Goal: Information Seeking & Learning: Learn about a topic

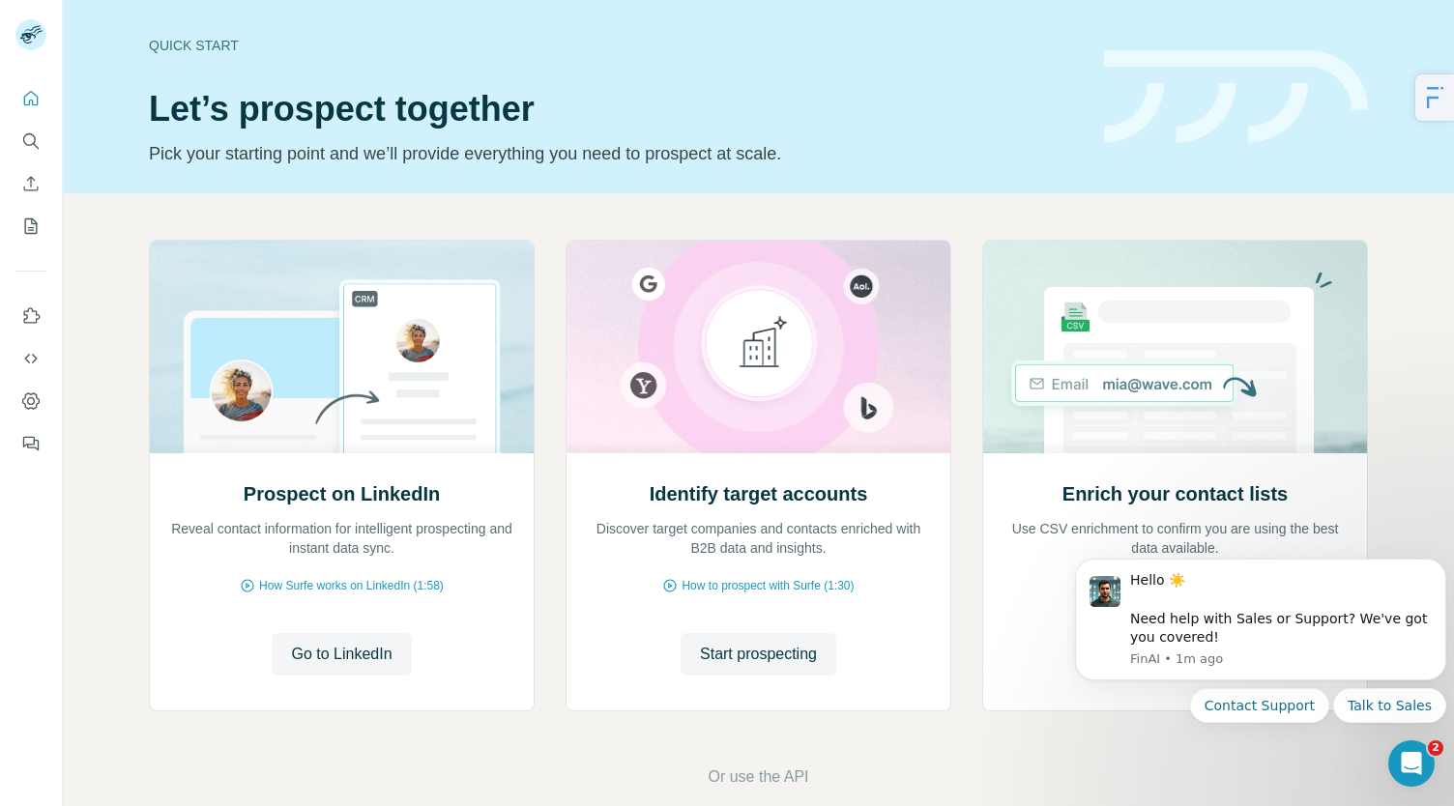
scroll to position [28, 0]
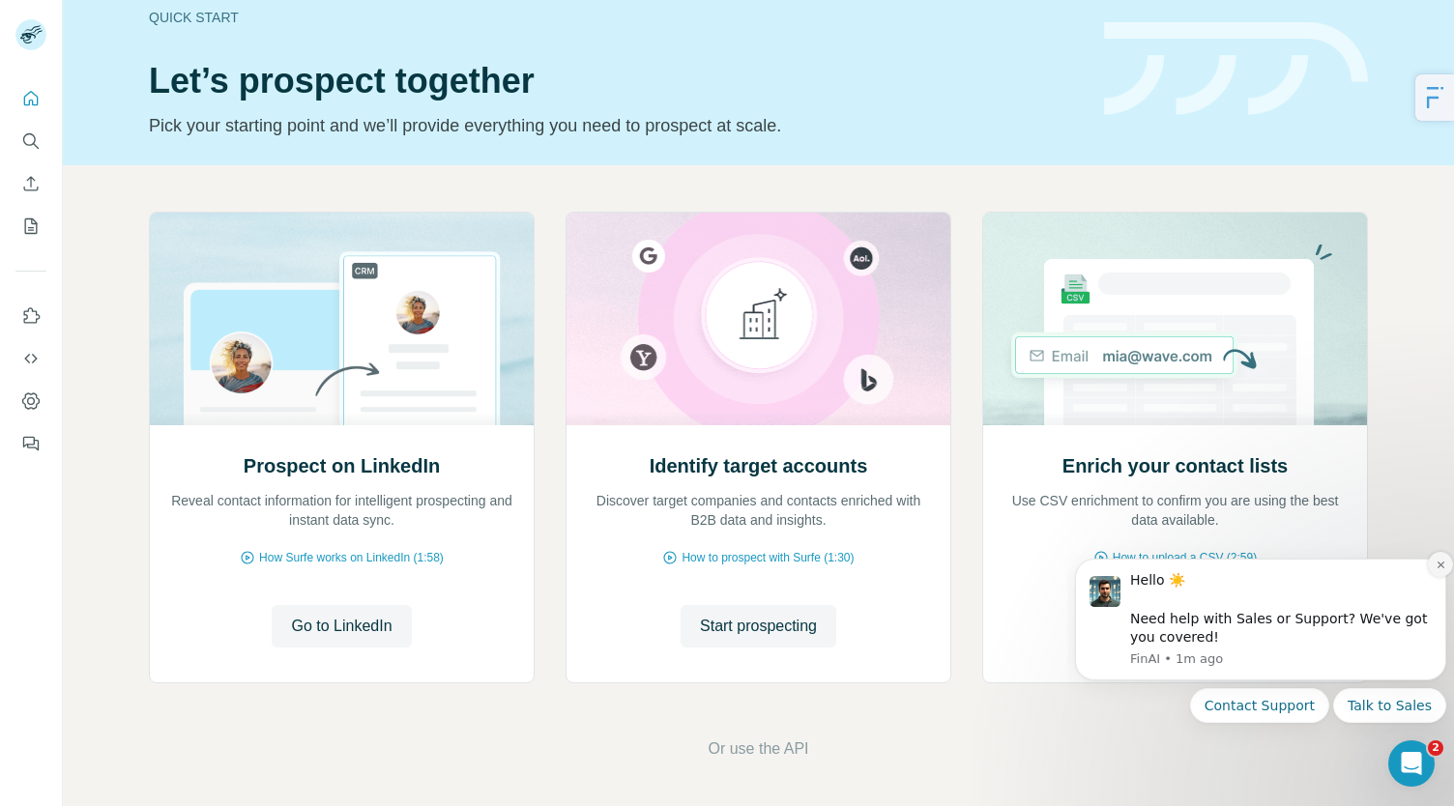
click at [1442, 575] on button "Dismiss notification" at bounding box center [1440, 564] width 25 height 25
click at [1431, 566] on button "Dismiss notification" at bounding box center [1440, 564] width 25 height 25
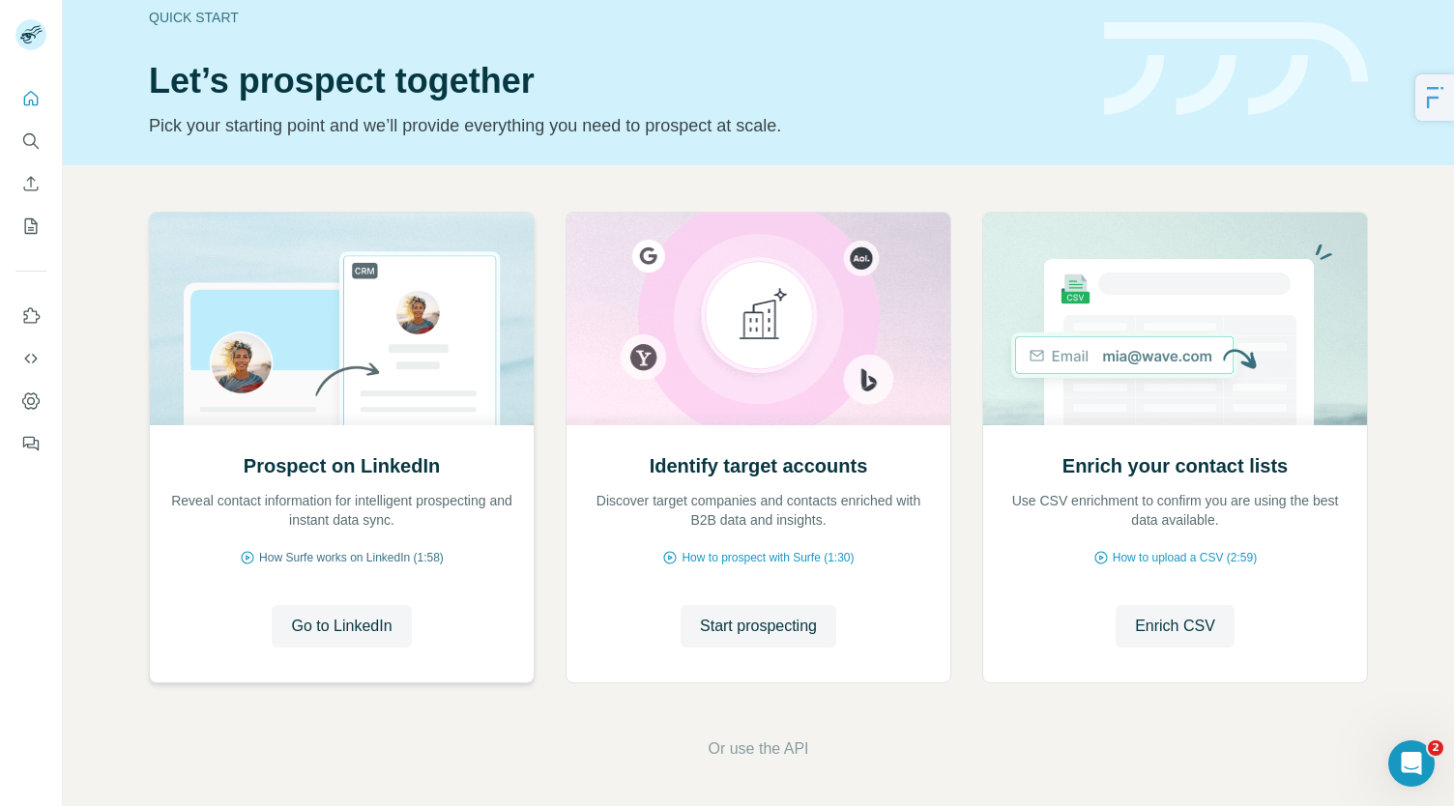
click at [396, 562] on span "How Surfe works on LinkedIn (1:58)" at bounding box center [351, 557] width 185 height 17
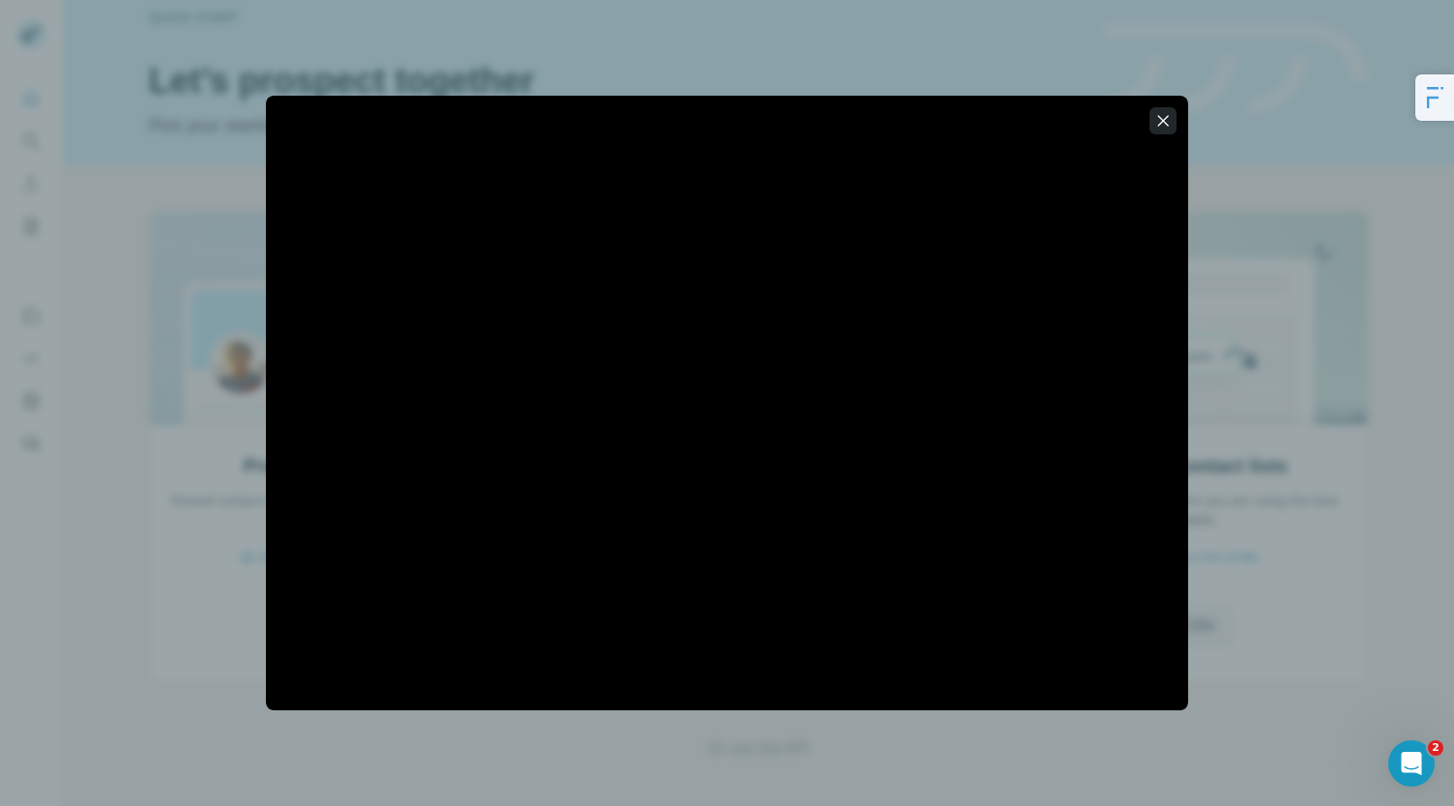
click at [1154, 115] on icon "button" at bounding box center [1162, 120] width 19 height 19
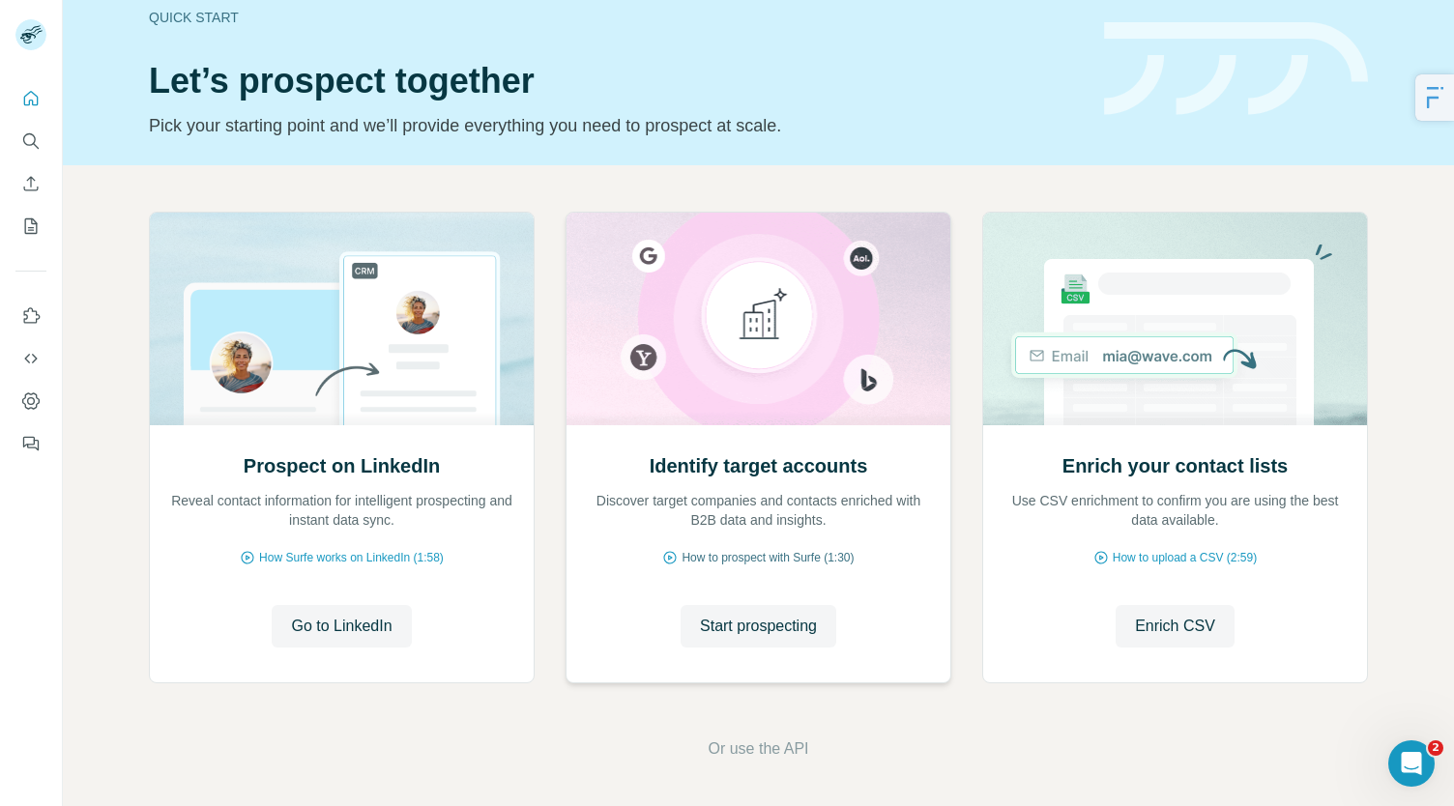
click at [752, 559] on span "How to prospect with Surfe (1:30)" at bounding box center [768, 557] width 172 height 17
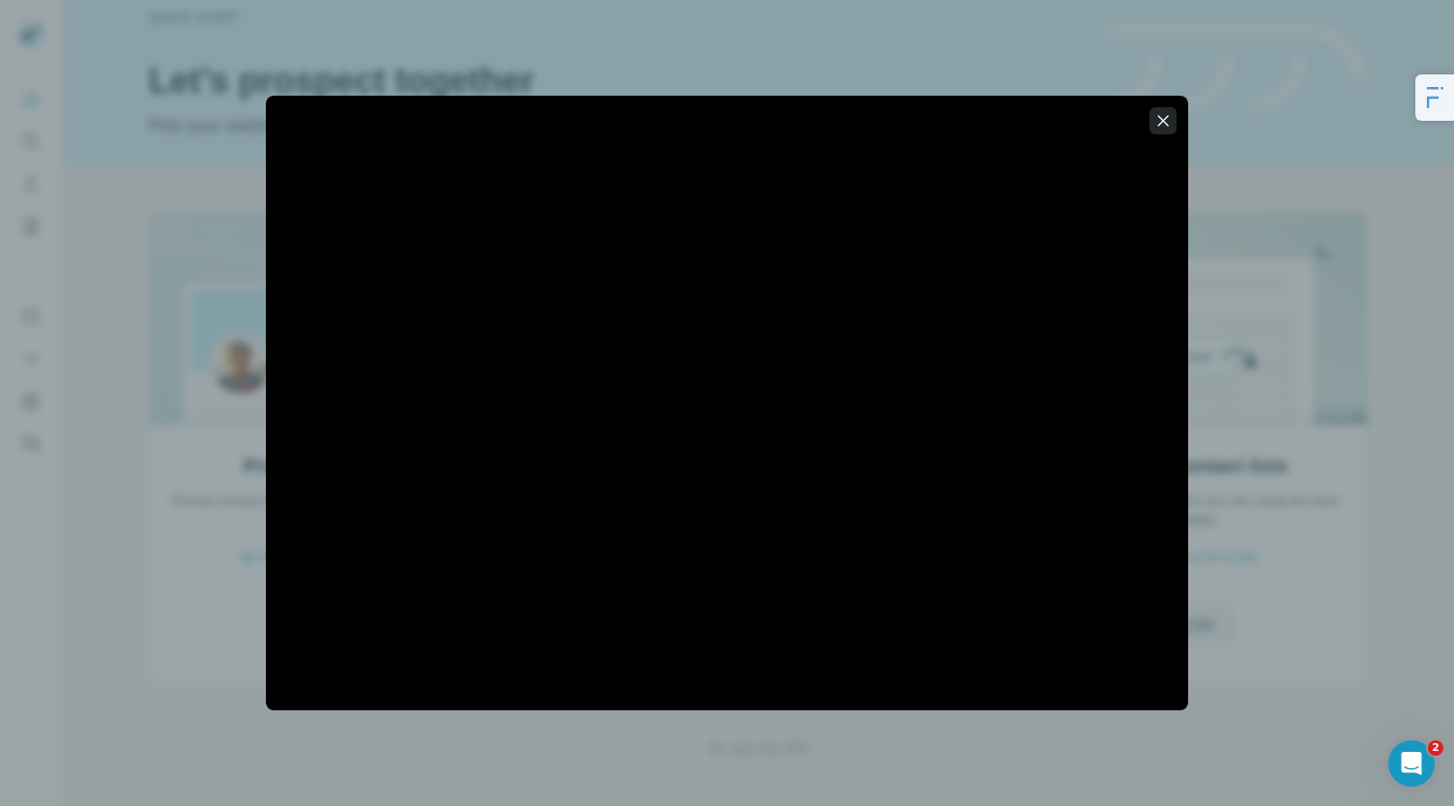
click at [1166, 112] on icon "button" at bounding box center [1162, 120] width 19 height 19
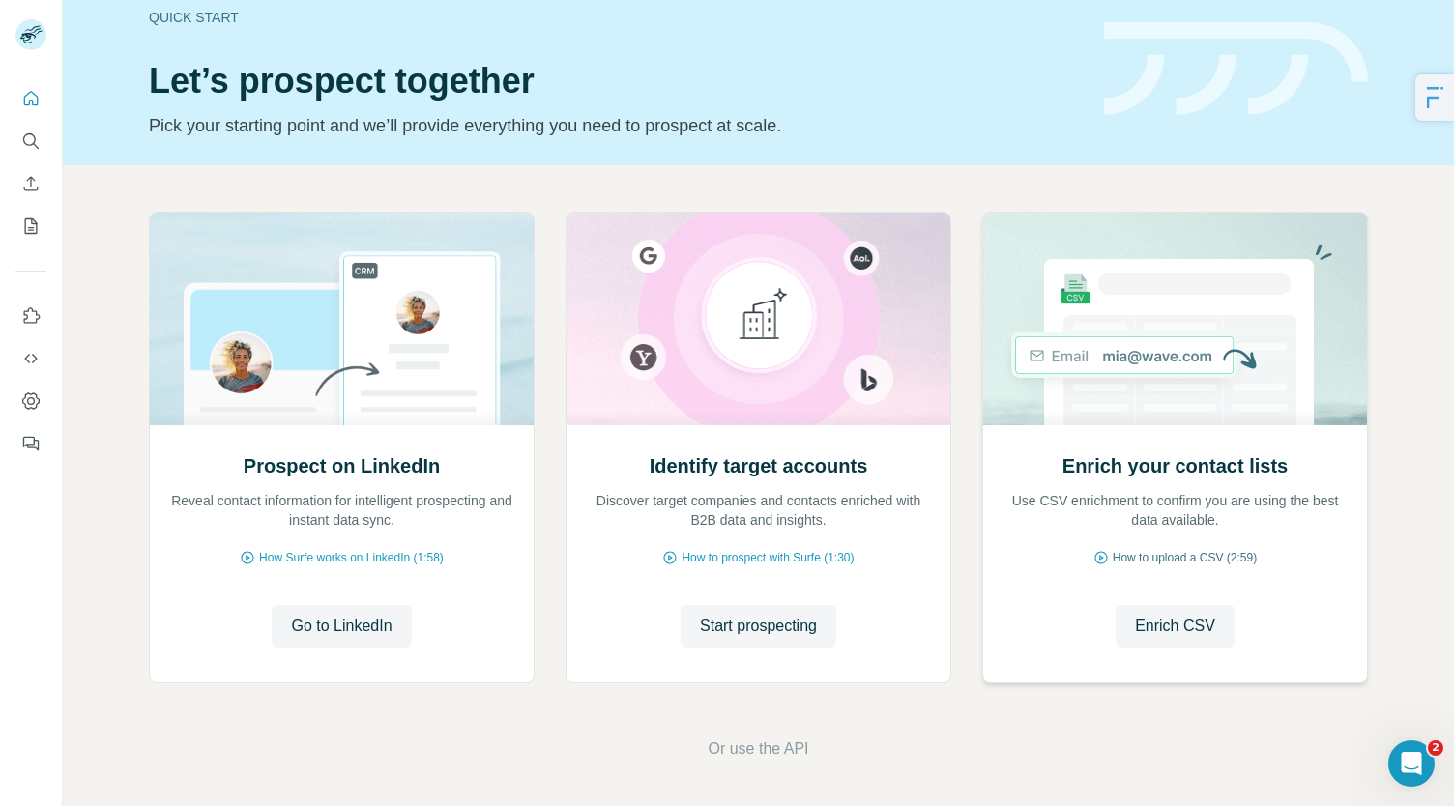
click at [1172, 558] on span "How to upload a CSV (2:59)" at bounding box center [1185, 557] width 144 height 17
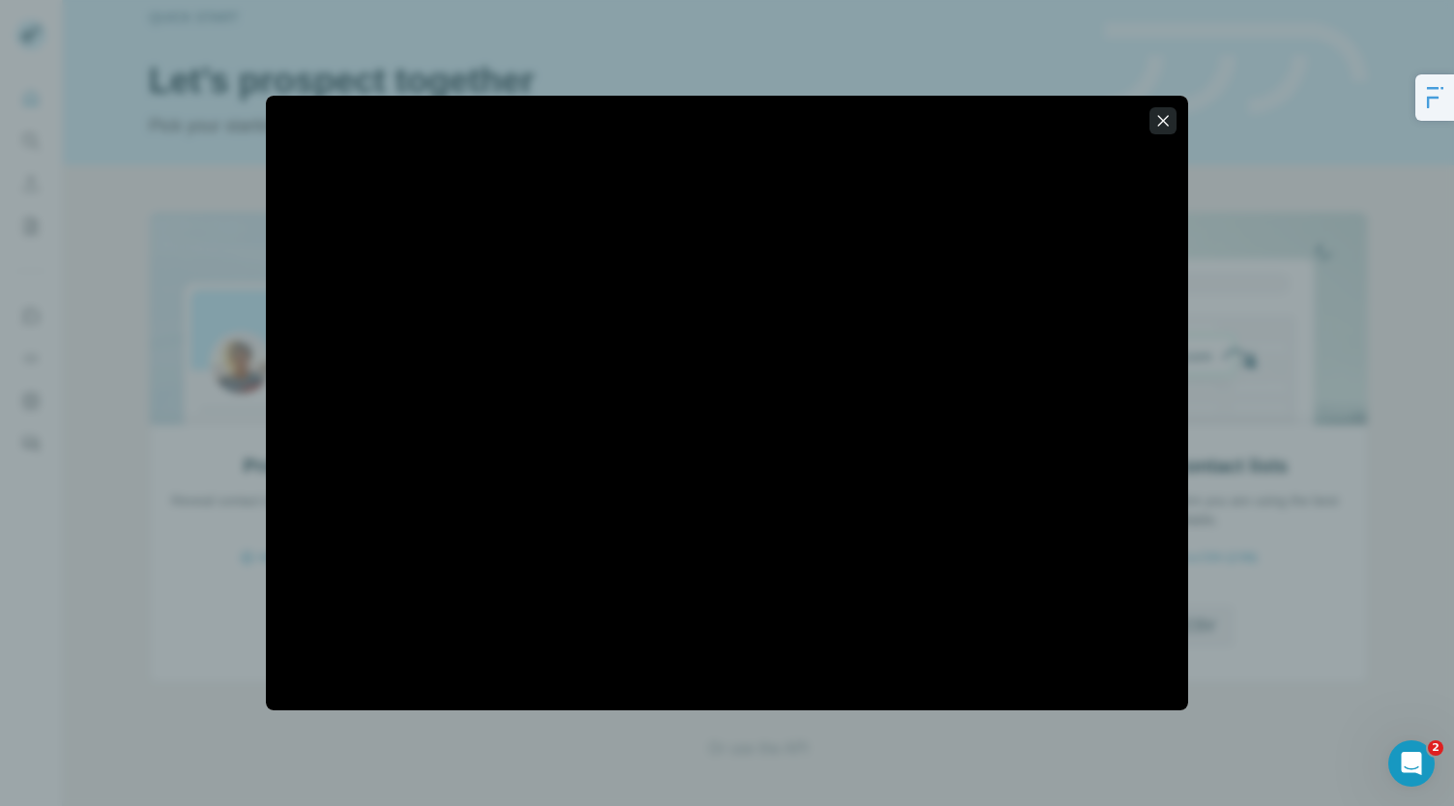
click at [1168, 121] on icon "button" at bounding box center [1162, 120] width 19 height 19
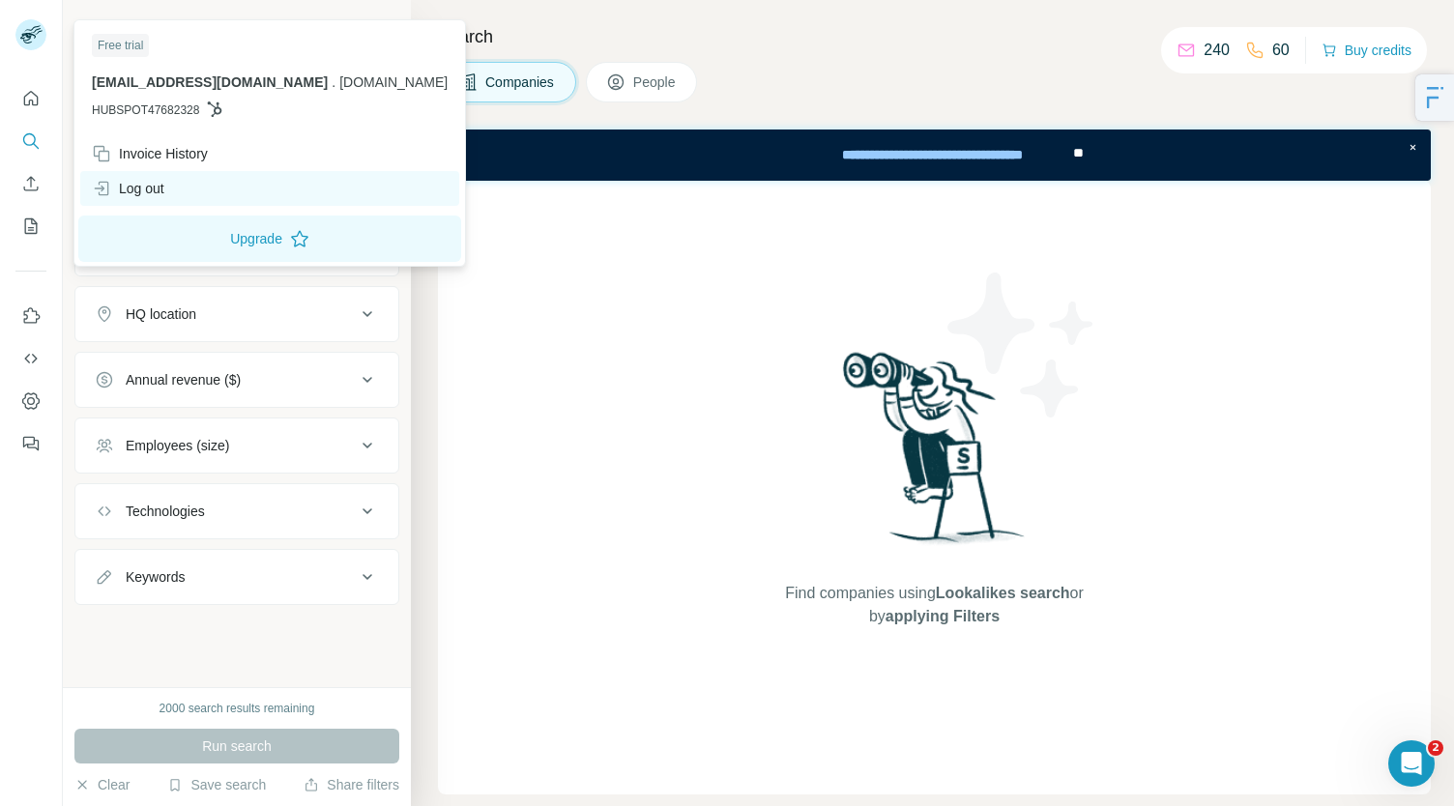
click at [143, 183] on div "Log out" at bounding box center [128, 188] width 73 height 19
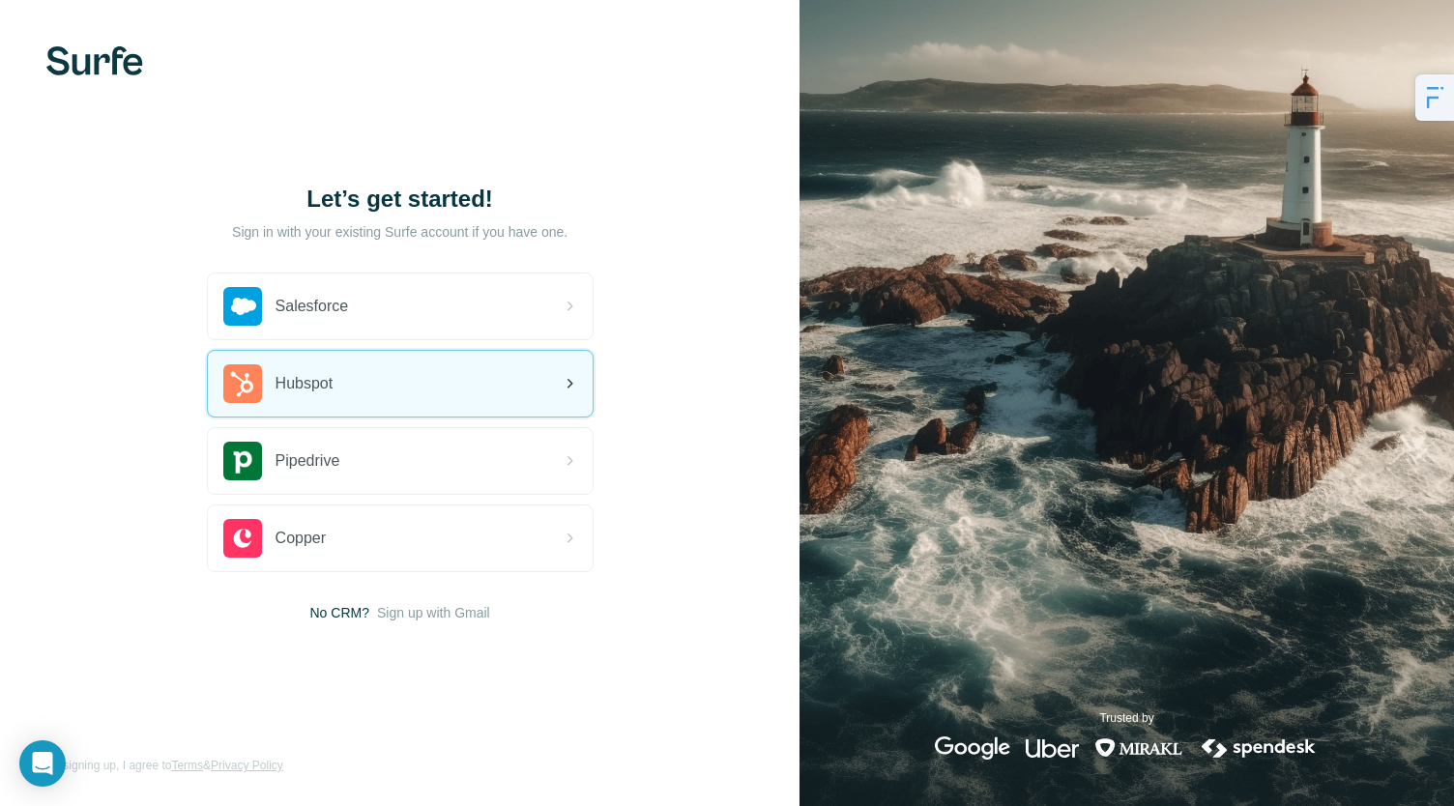
click at [308, 381] on span "Hubspot" at bounding box center [305, 383] width 58 height 23
